Goal: Information Seeking & Learning: Learn about a topic

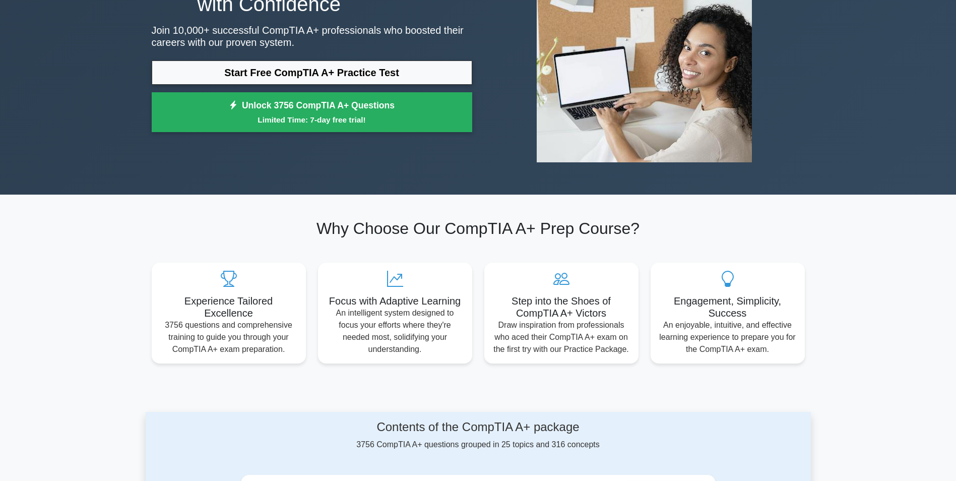
scroll to position [123, 0]
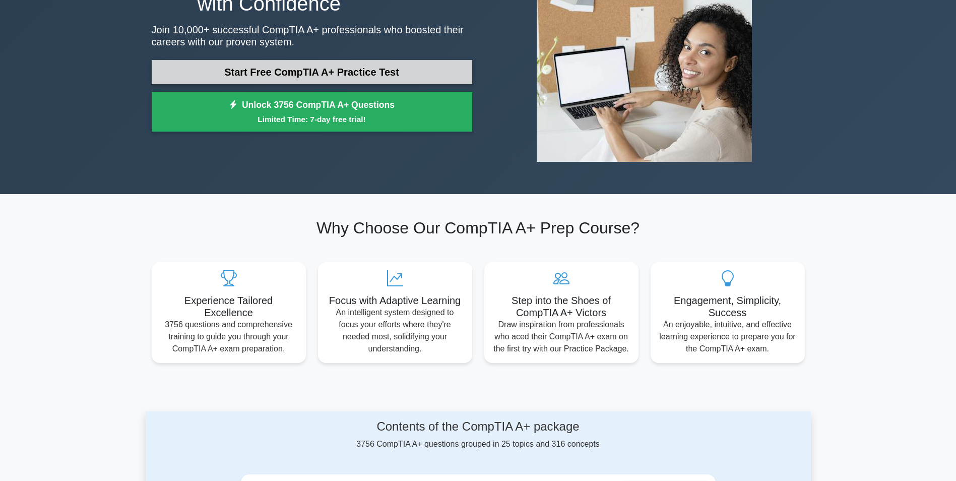
click at [362, 72] on link "Start Free CompTIA A+ Practice Test" at bounding box center [312, 72] width 320 height 24
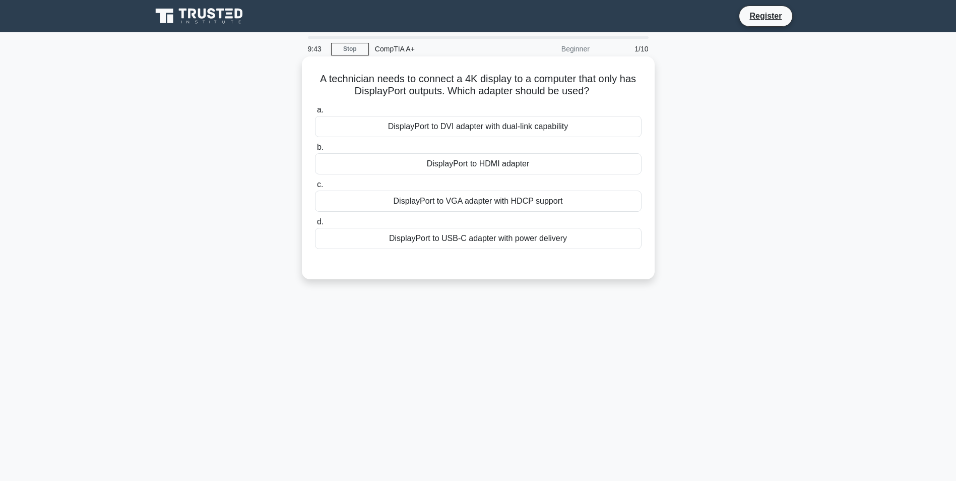
click at [476, 159] on div "DisplayPort to HDMI adapter" at bounding box center [478, 163] width 326 height 21
click at [315, 151] on input "b. DisplayPort to HDMI adapter" at bounding box center [315, 147] width 0 height 7
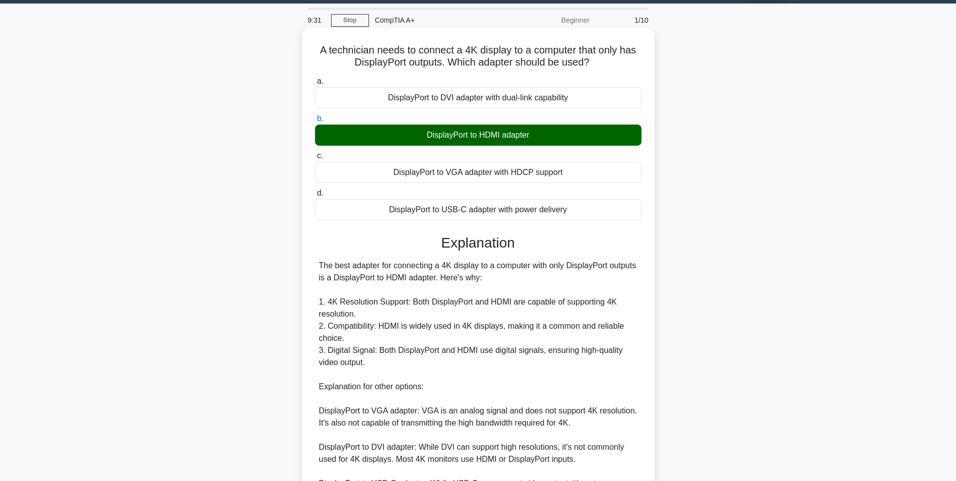
scroll to position [153, 0]
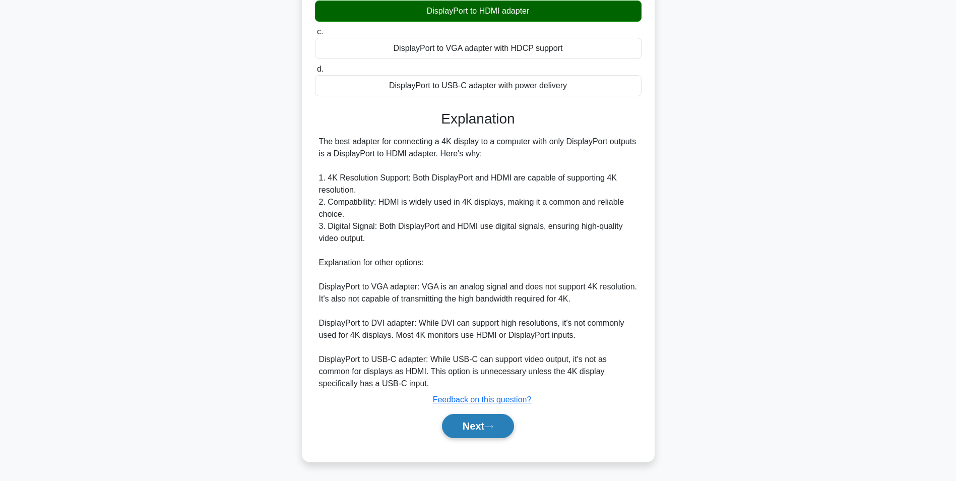
click at [486, 430] on button "Next" at bounding box center [478, 426] width 72 height 24
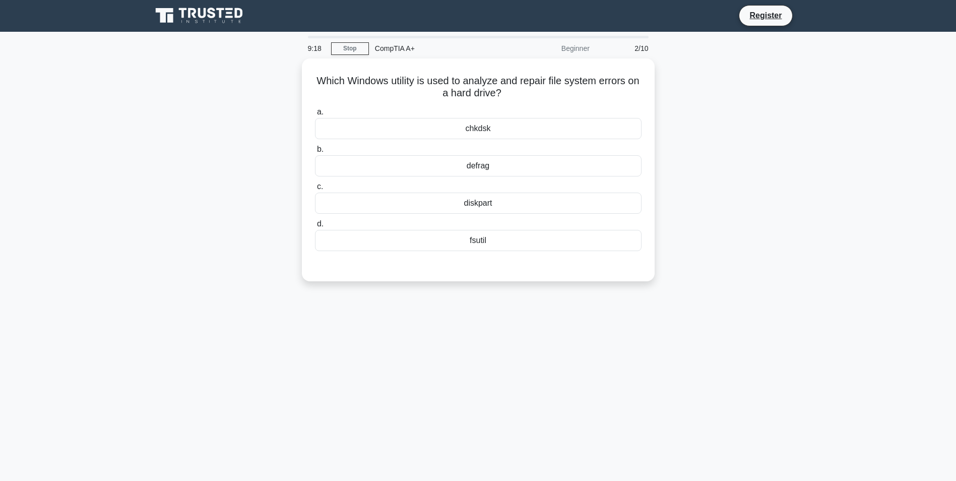
scroll to position [0, 0]
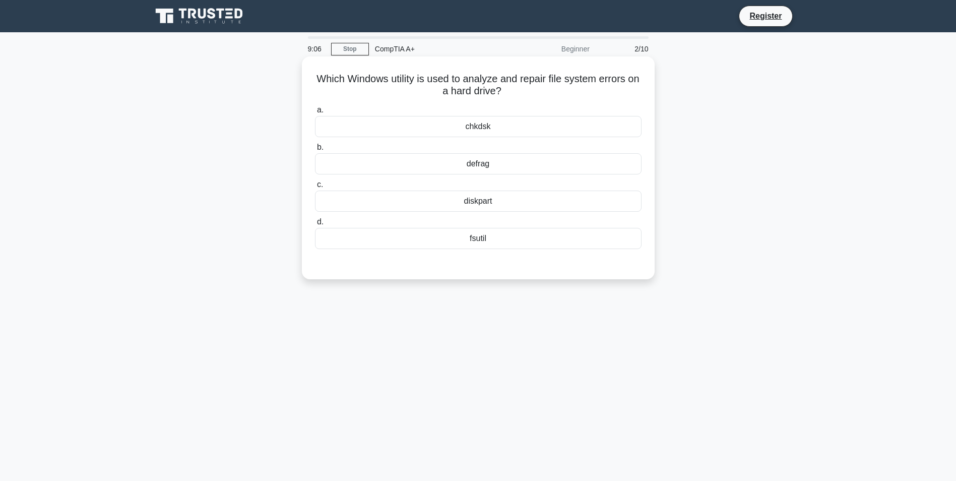
click at [493, 125] on div "chkdsk" at bounding box center [478, 126] width 326 height 21
click at [315, 113] on input "a. chkdsk" at bounding box center [315, 110] width 0 height 7
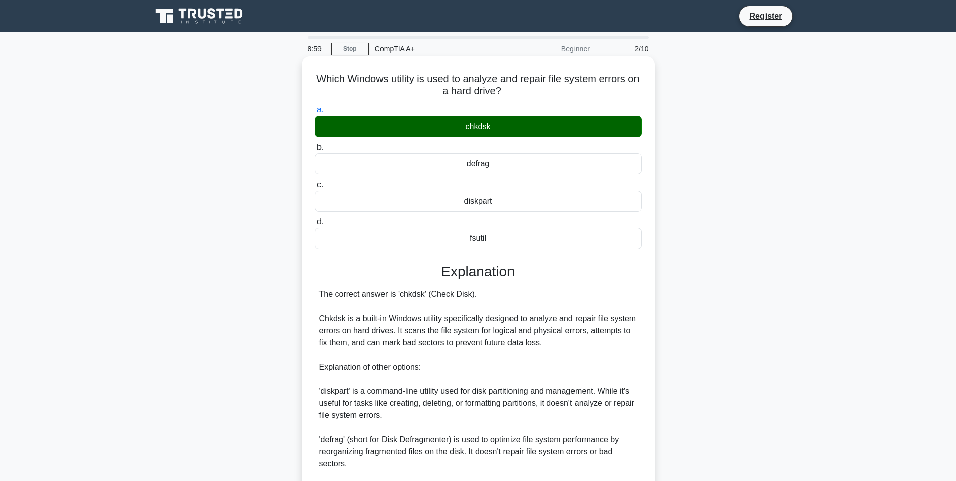
scroll to position [141, 0]
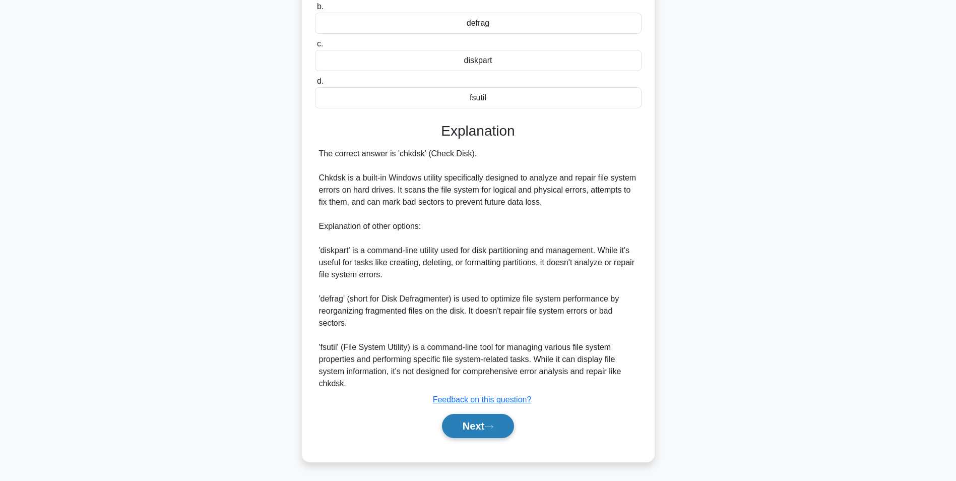
click at [477, 416] on button "Next" at bounding box center [478, 426] width 72 height 24
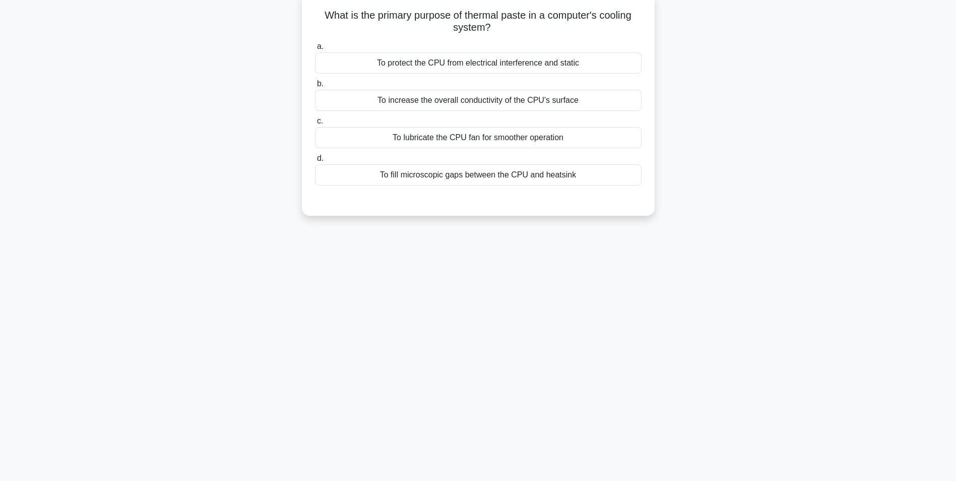
scroll to position [0, 0]
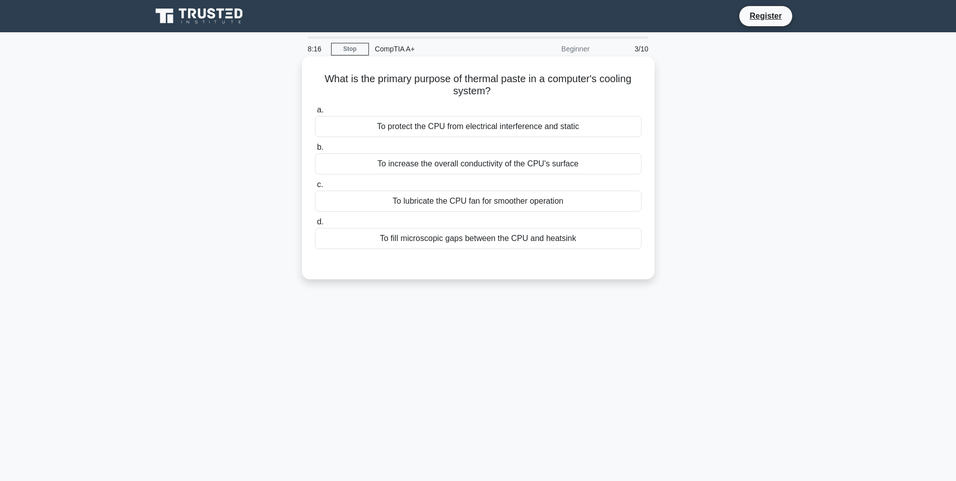
click at [487, 130] on div "To protect the CPU from electrical interference and static" at bounding box center [478, 126] width 326 height 21
click at [315, 113] on input "a. To protect the CPU from electrical interference and static" at bounding box center [315, 110] width 0 height 7
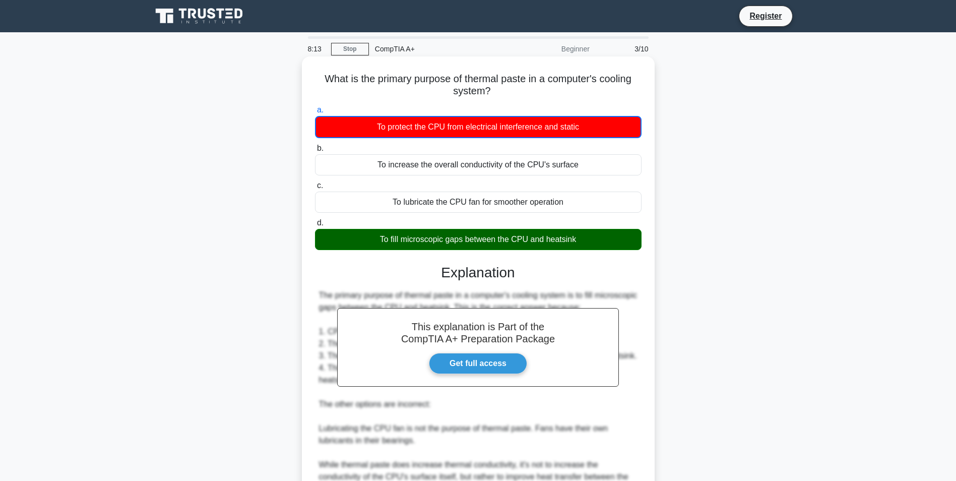
scroll to position [117, 0]
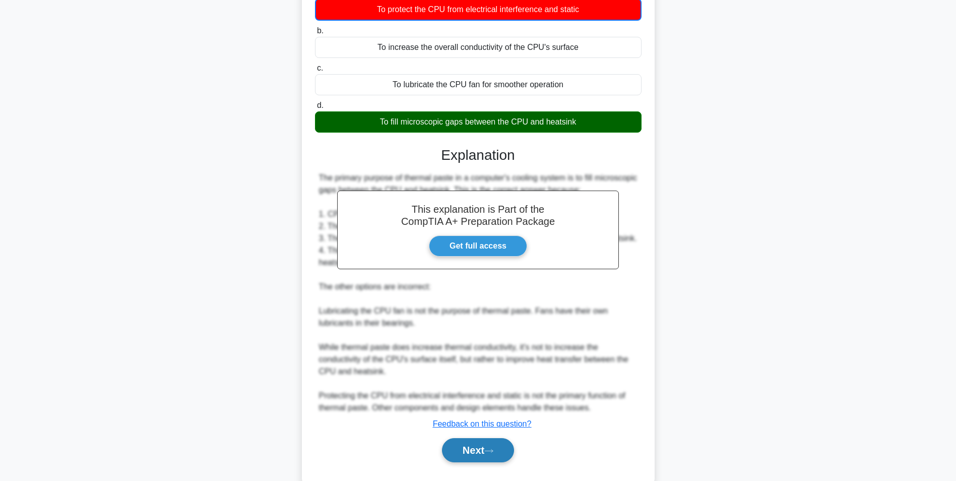
click at [489, 451] on icon at bounding box center [488, 451] width 9 height 6
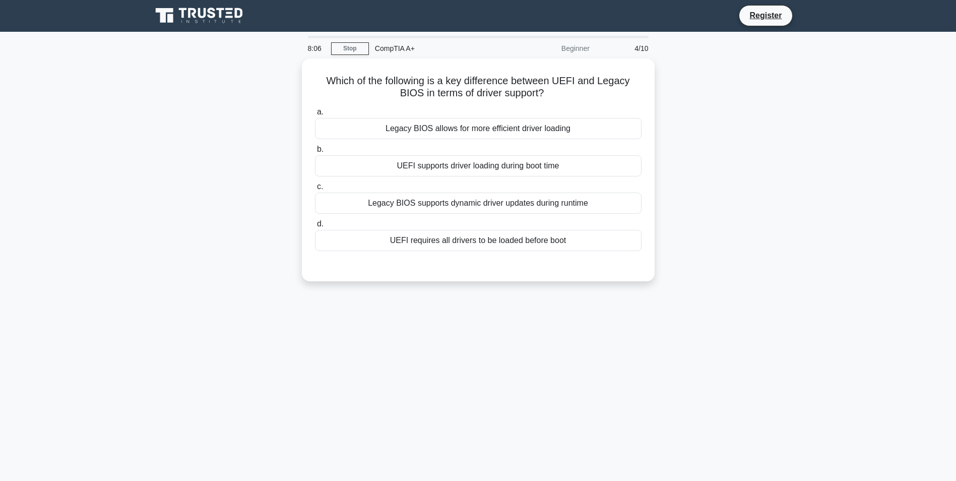
scroll to position [0, 0]
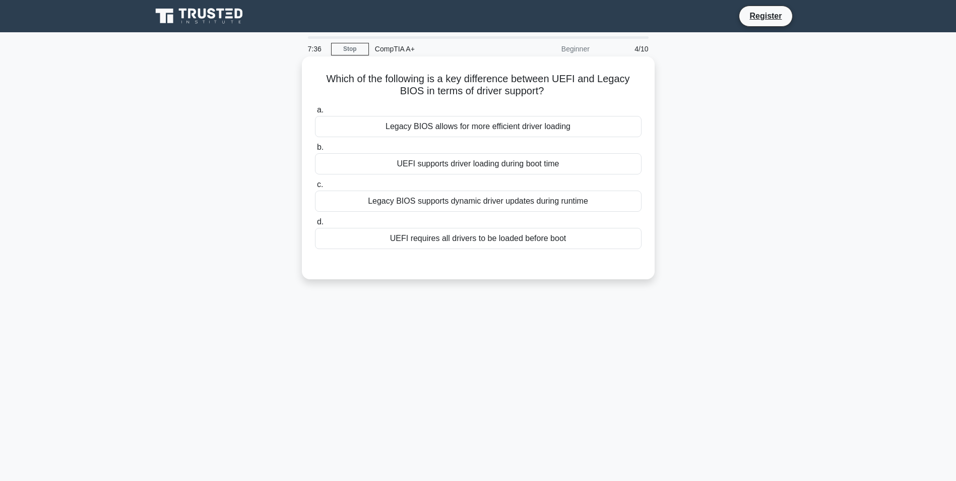
click at [526, 162] on div "UEFI supports driver loading during boot time" at bounding box center [478, 163] width 326 height 21
click at [315, 151] on input "b. UEFI supports driver loading during boot time" at bounding box center [315, 147] width 0 height 7
